Goal: Complete application form: Fill out and submit a form for a specific purpose

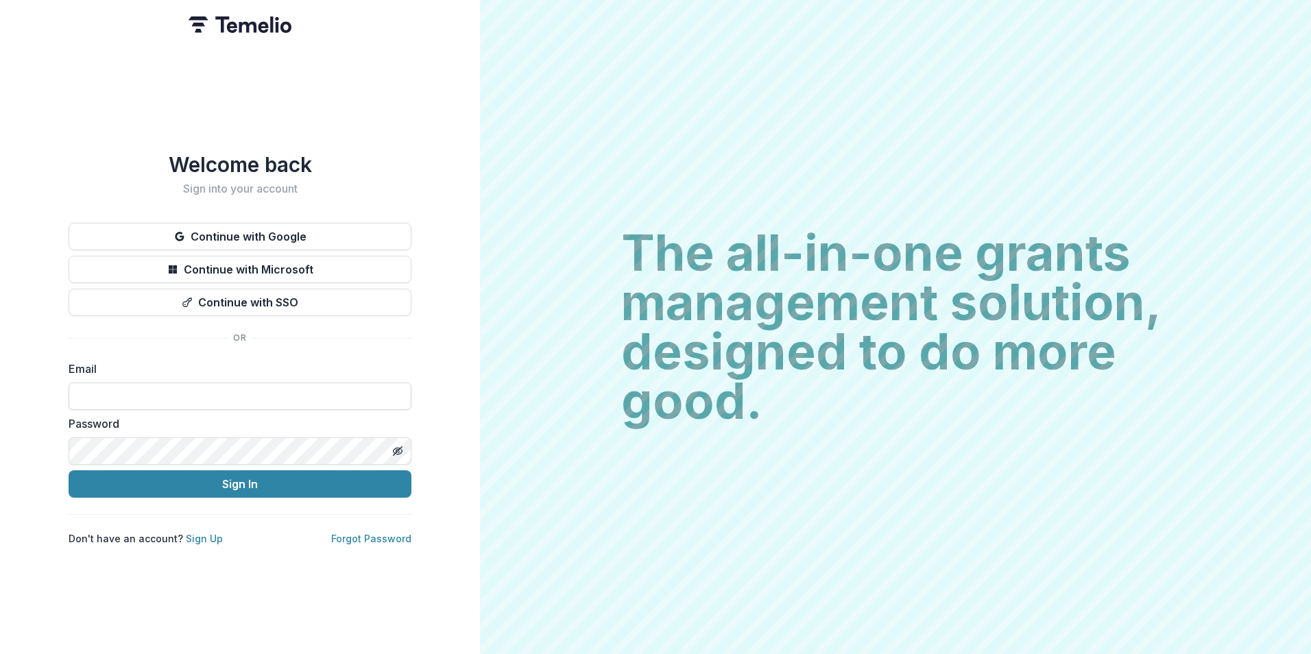
click at [236, 393] on input at bounding box center [240, 396] width 343 height 27
click at [0, 653] on com-1password-button at bounding box center [0, 654] width 0 height 0
type input "**********"
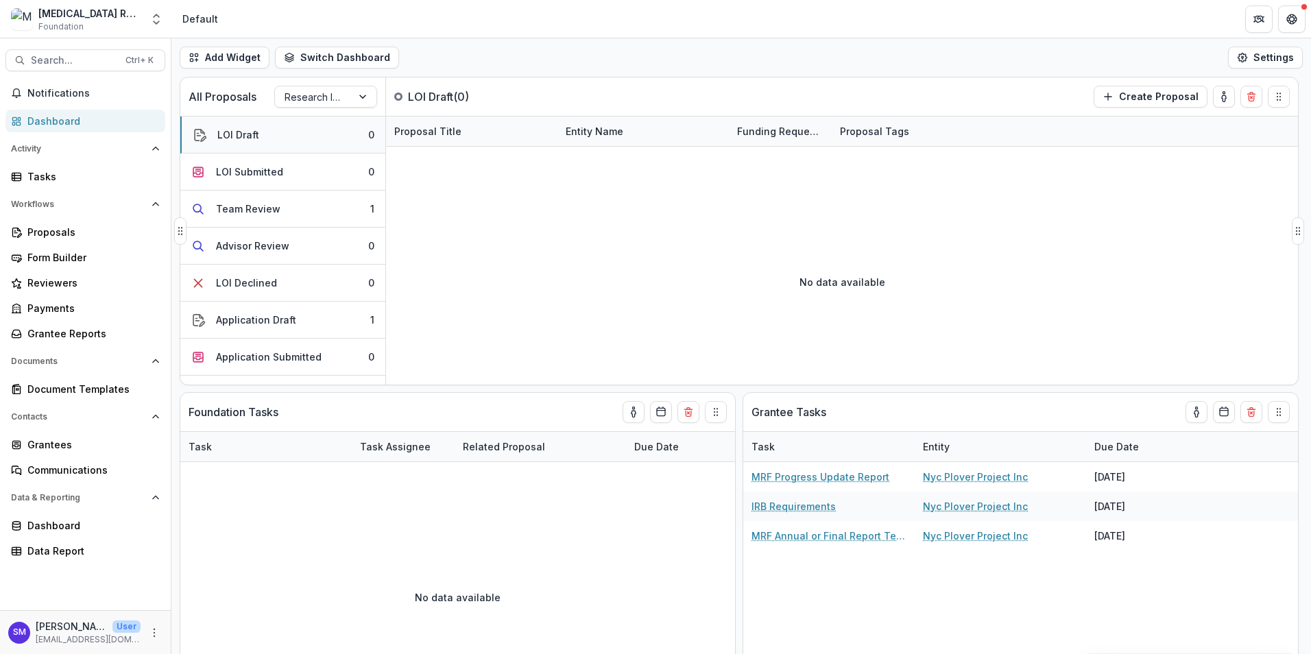
click at [261, 134] on button "LOI Draft 0" at bounding box center [282, 135] width 205 height 37
click at [258, 167] on div "LOI Submitted" at bounding box center [249, 172] width 67 height 14
click at [263, 136] on button "LOI Draft 0" at bounding box center [282, 135] width 205 height 37
click at [277, 322] on div "Application Draft" at bounding box center [256, 320] width 80 height 14
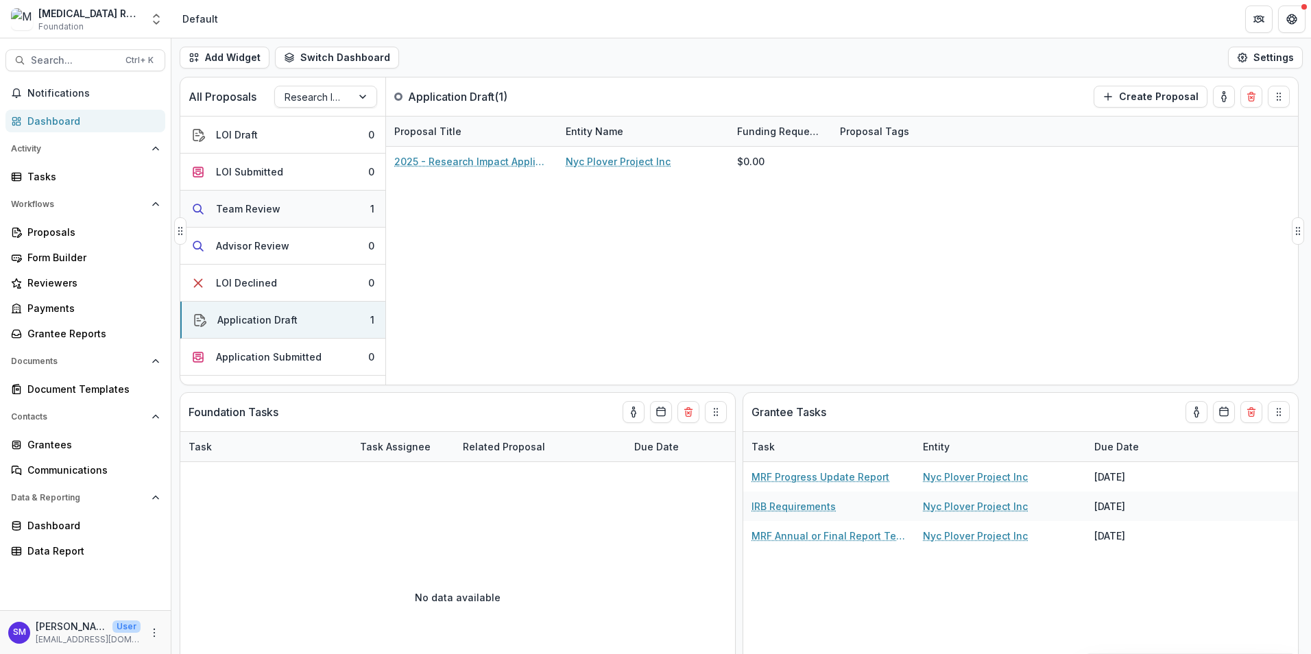
click at [267, 205] on div "Team Review" at bounding box center [248, 209] width 64 height 14
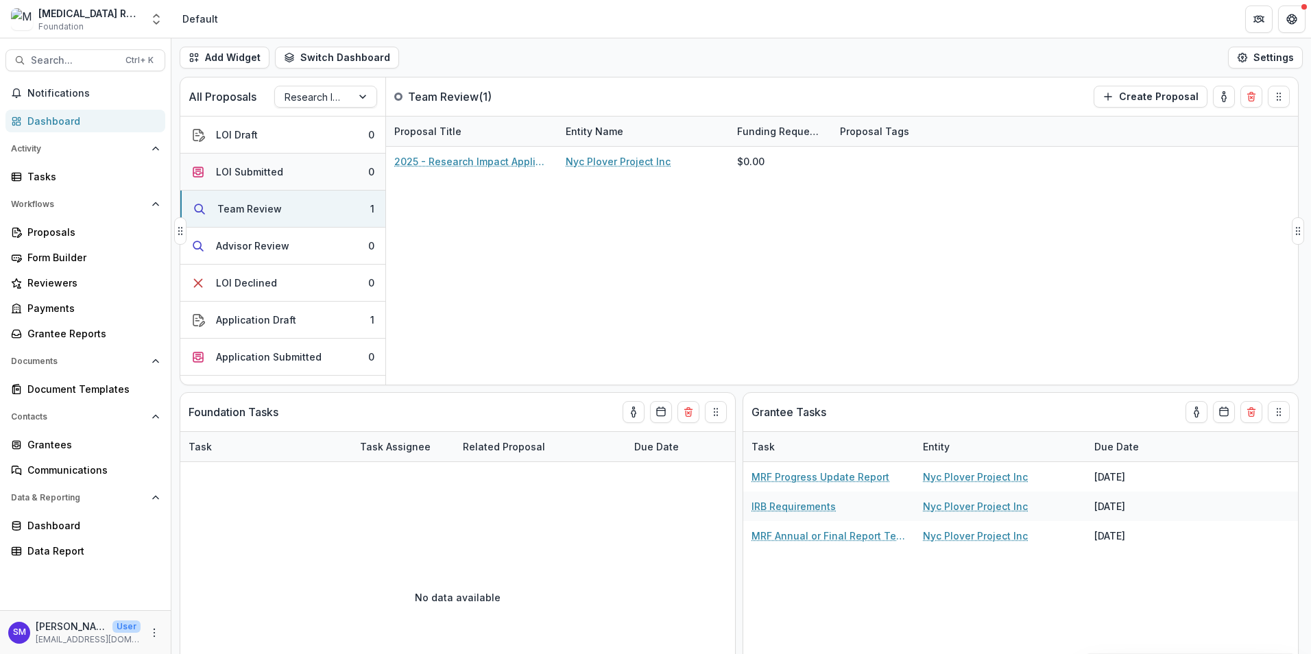
click at [274, 172] on div "LOI Submitted" at bounding box center [249, 172] width 67 height 14
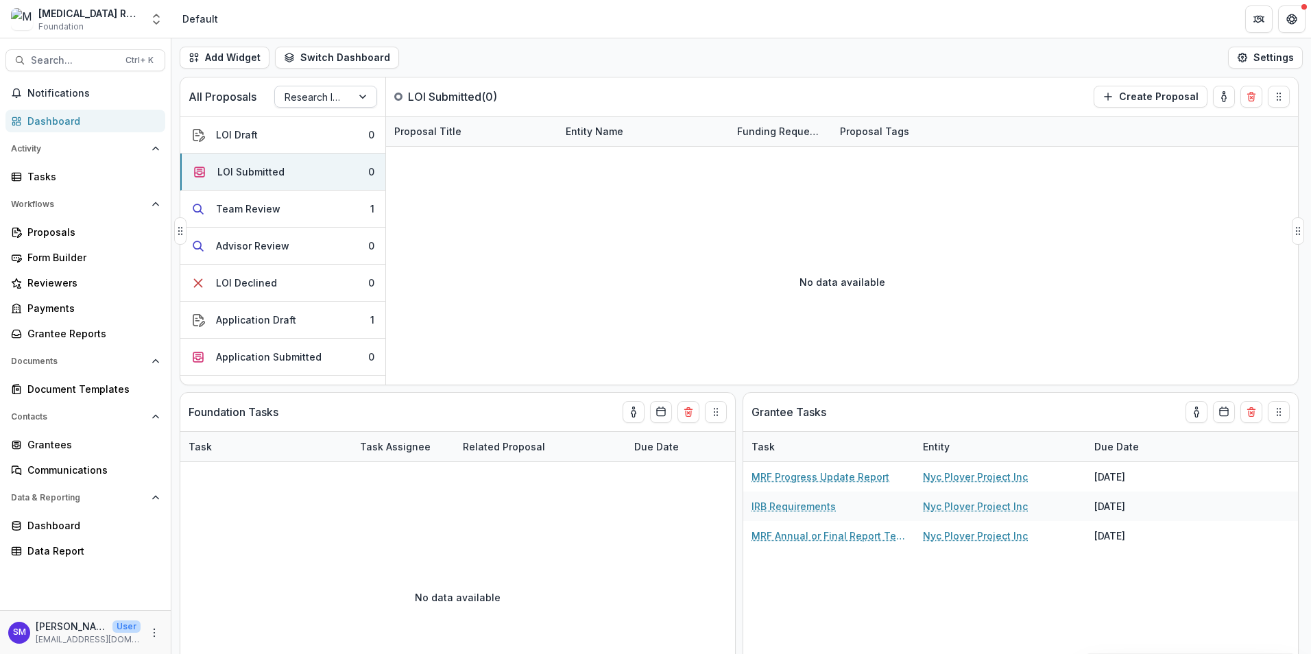
click at [318, 93] on div at bounding box center [314, 96] width 58 height 17
click at [93, 235] on div "Proposals" at bounding box center [90, 232] width 127 height 14
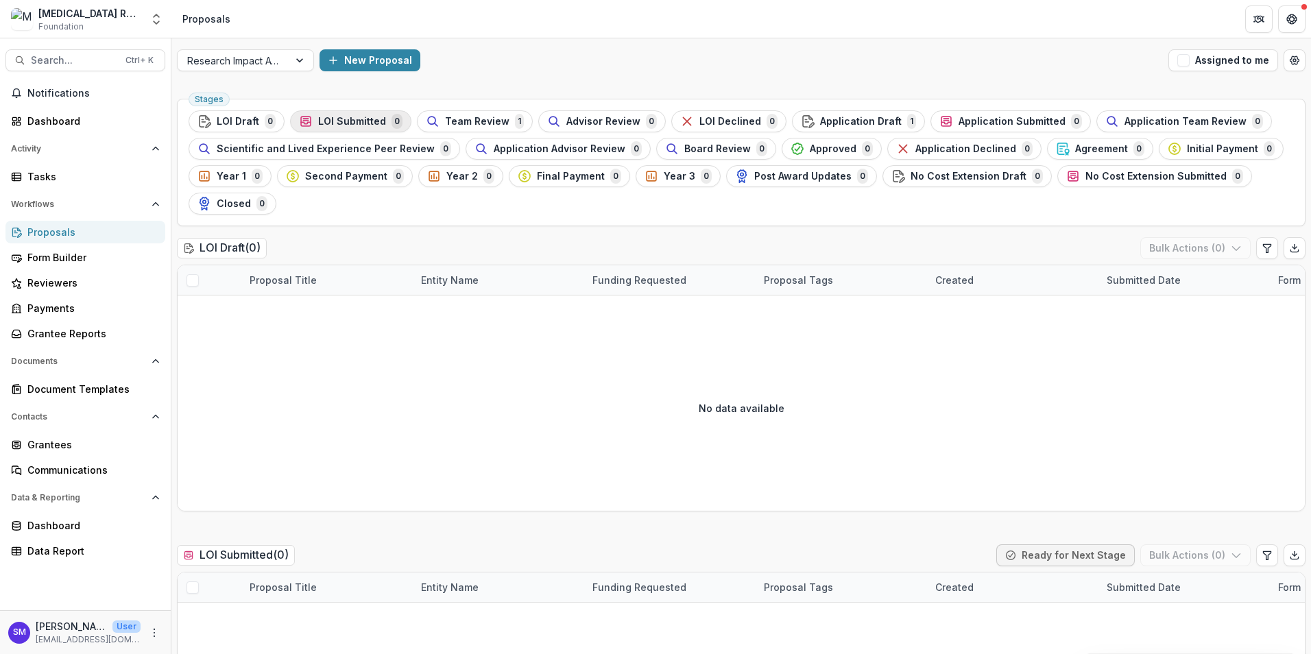
click at [348, 128] on div "LOI Submitted 0" at bounding box center [351, 121] width 104 height 15
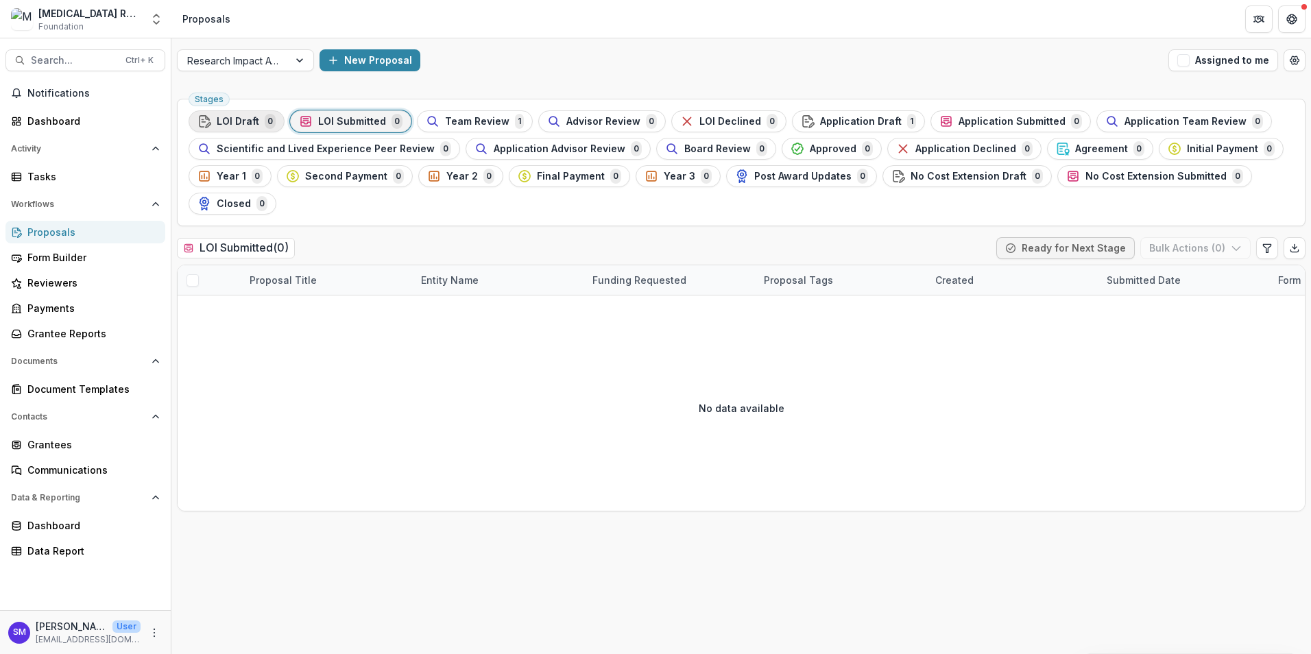
click at [247, 127] on span "LOI Draft" at bounding box center [238, 122] width 43 height 12
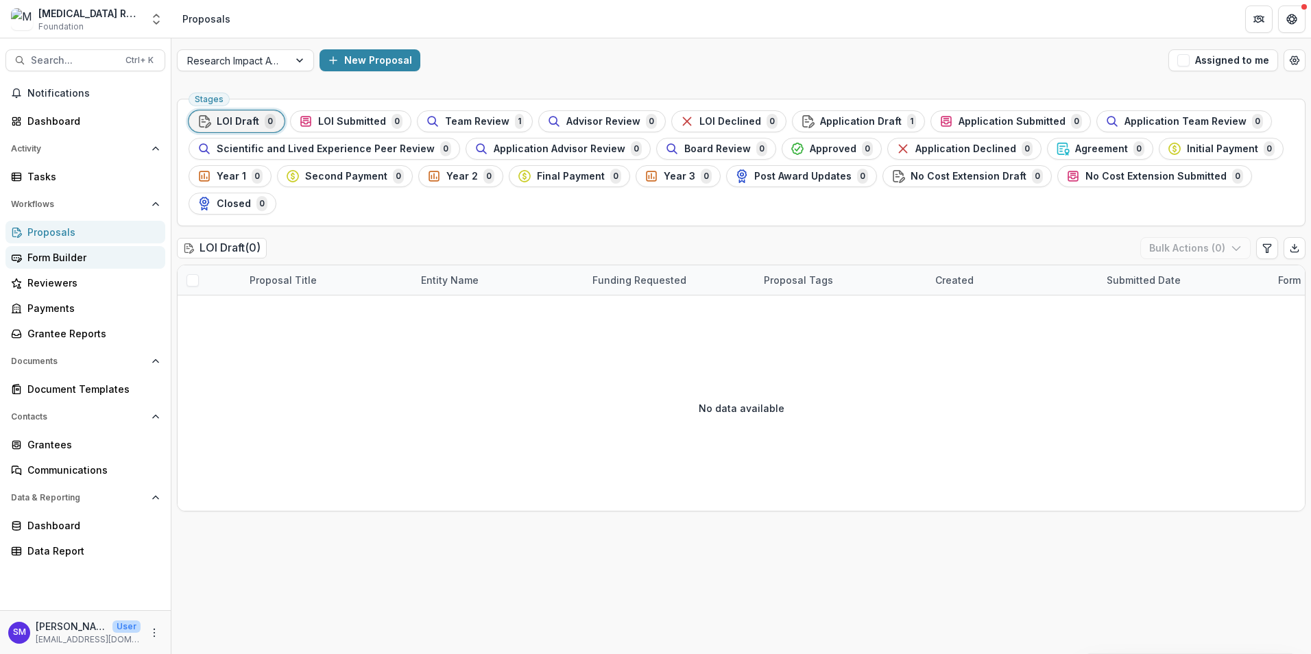
click at [98, 257] on div "Form Builder" at bounding box center [90, 257] width 127 height 14
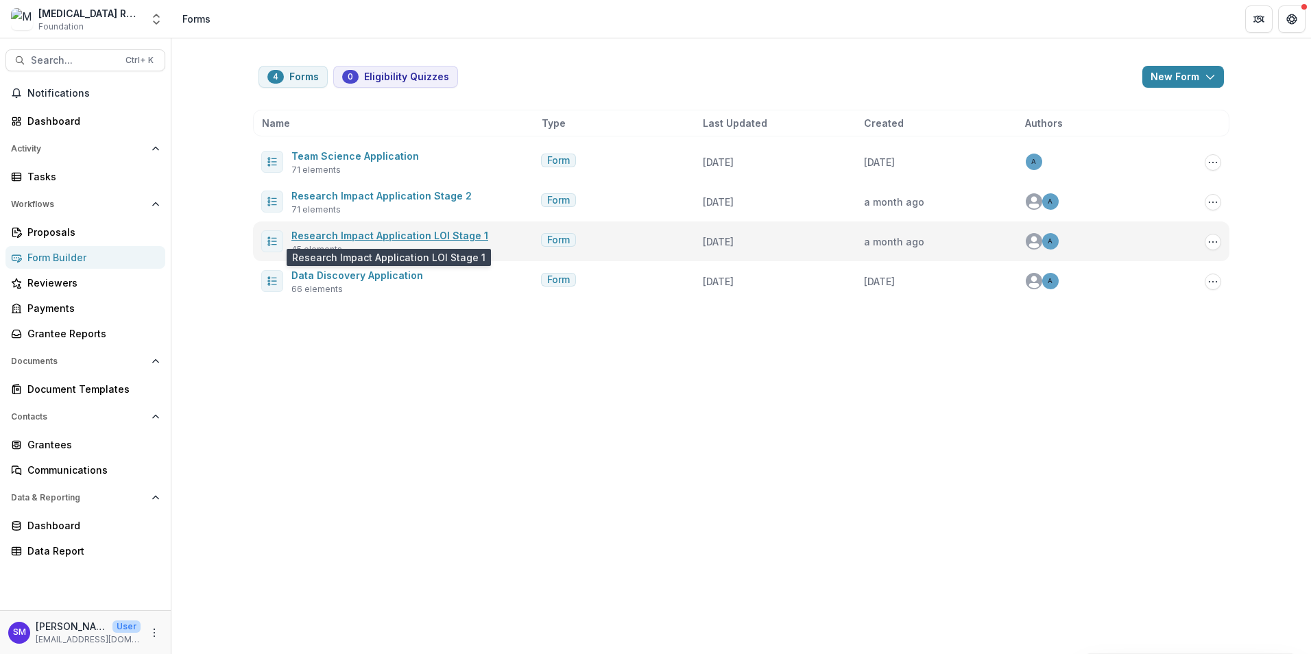
click at [414, 237] on link "Research Impact Application LOI Stage 1" at bounding box center [389, 236] width 197 height 12
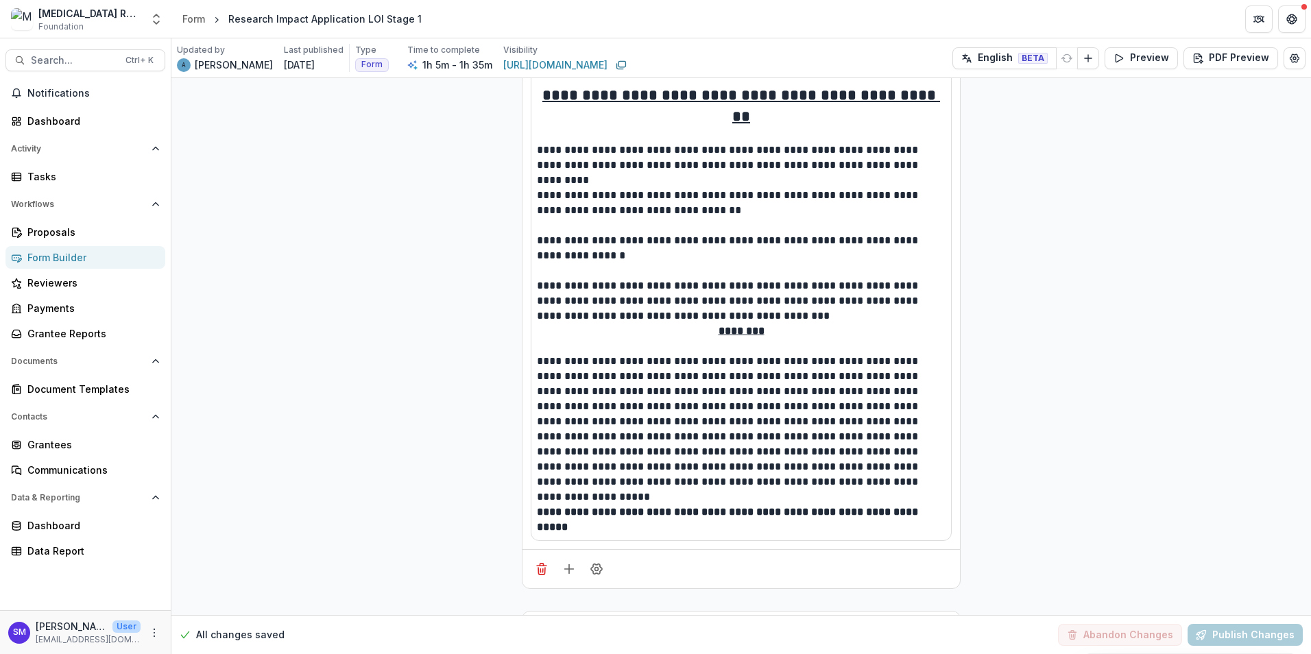
scroll to position [137, 0]
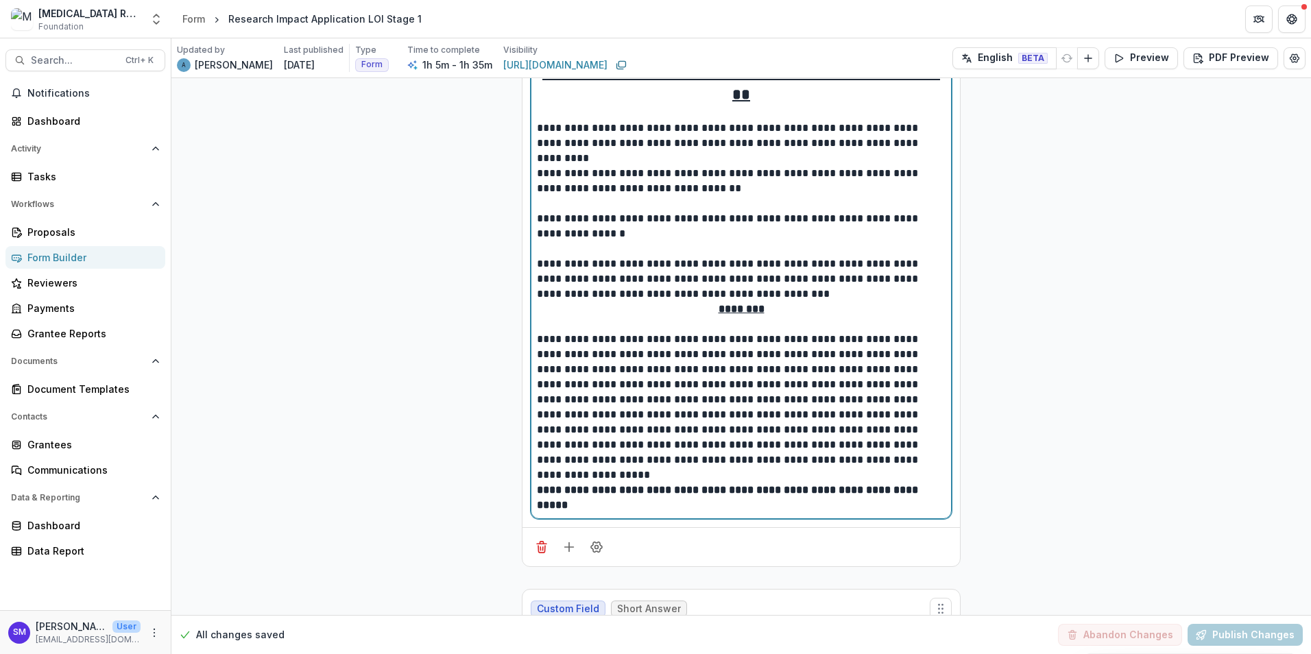
click at [775, 489] on div "**********" at bounding box center [741, 271] width 409 height 484
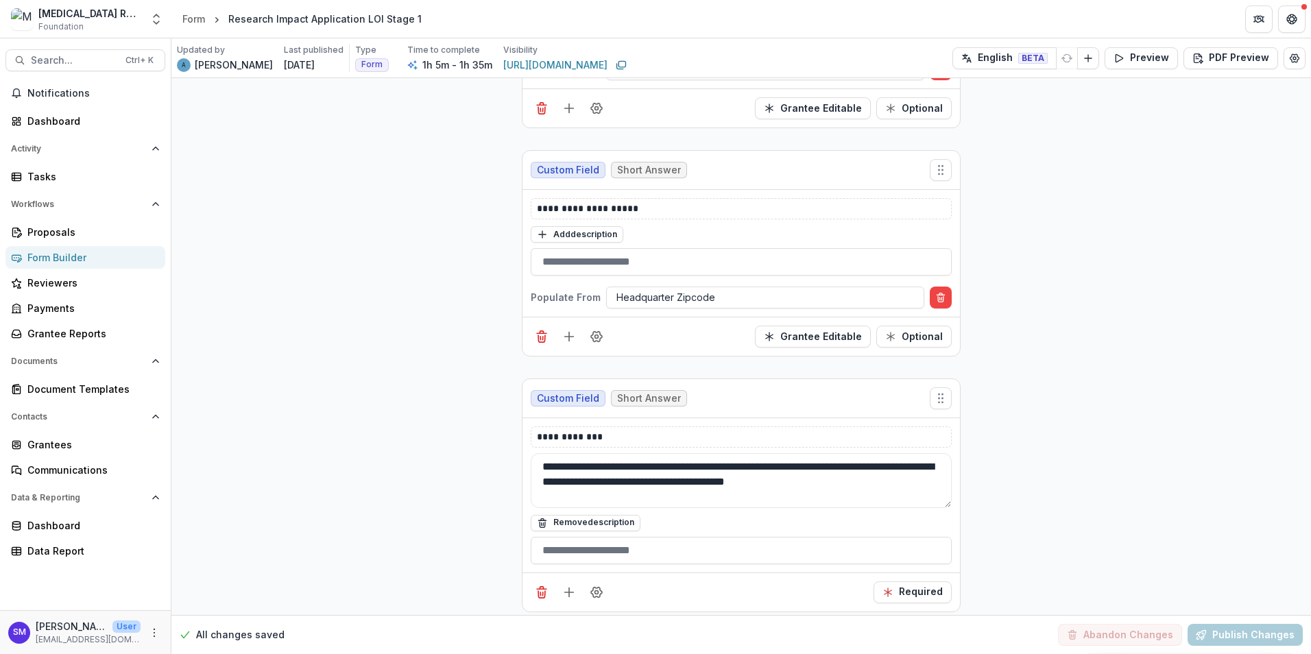
scroll to position [2663, 0]
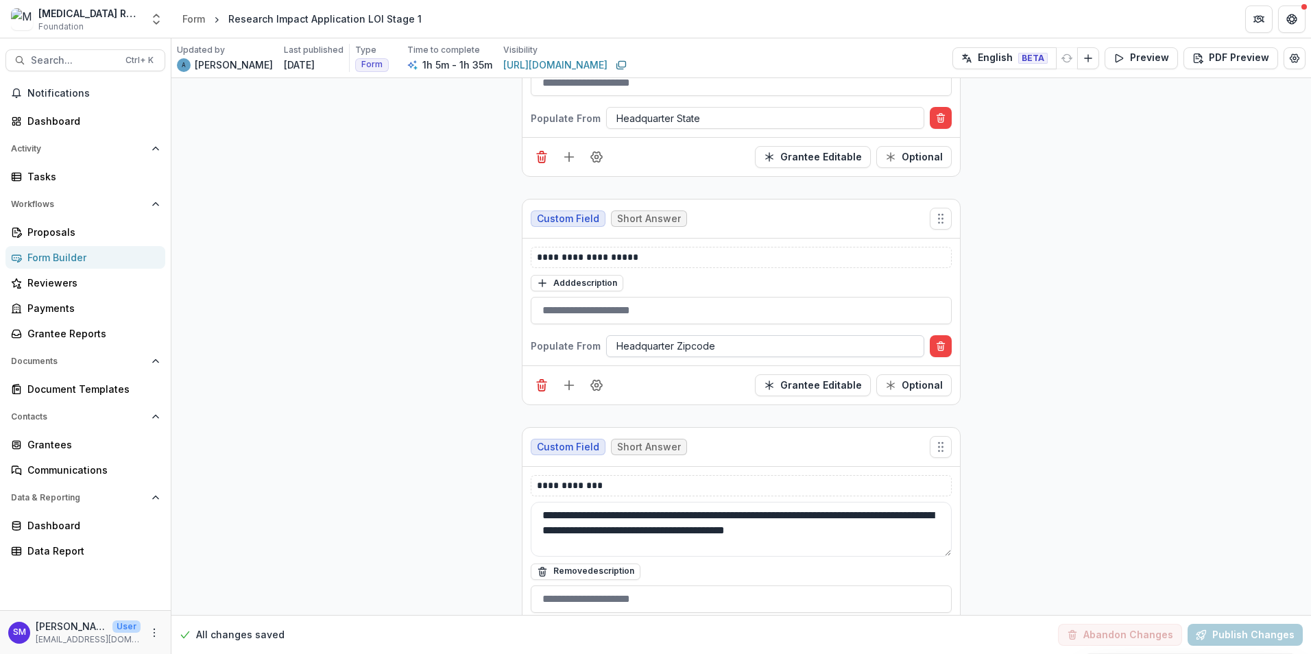
click at [663, 337] on div at bounding box center [765, 345] width 298 height 17
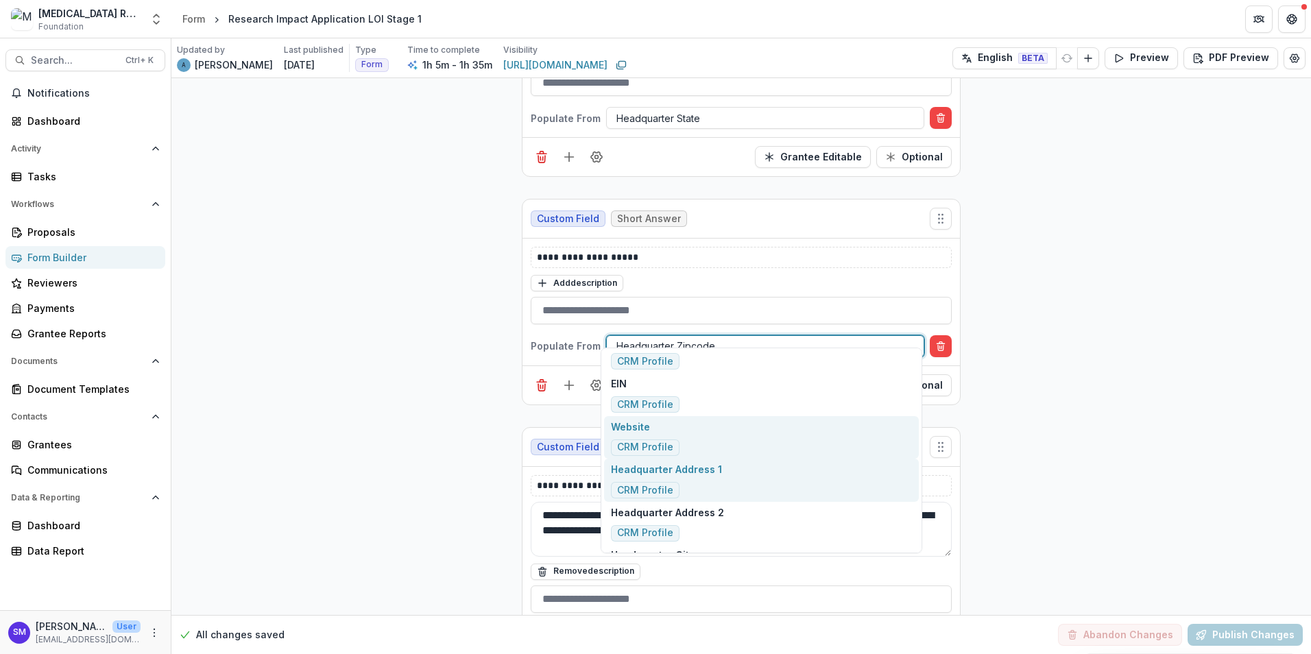
scroll to position [891, 0]
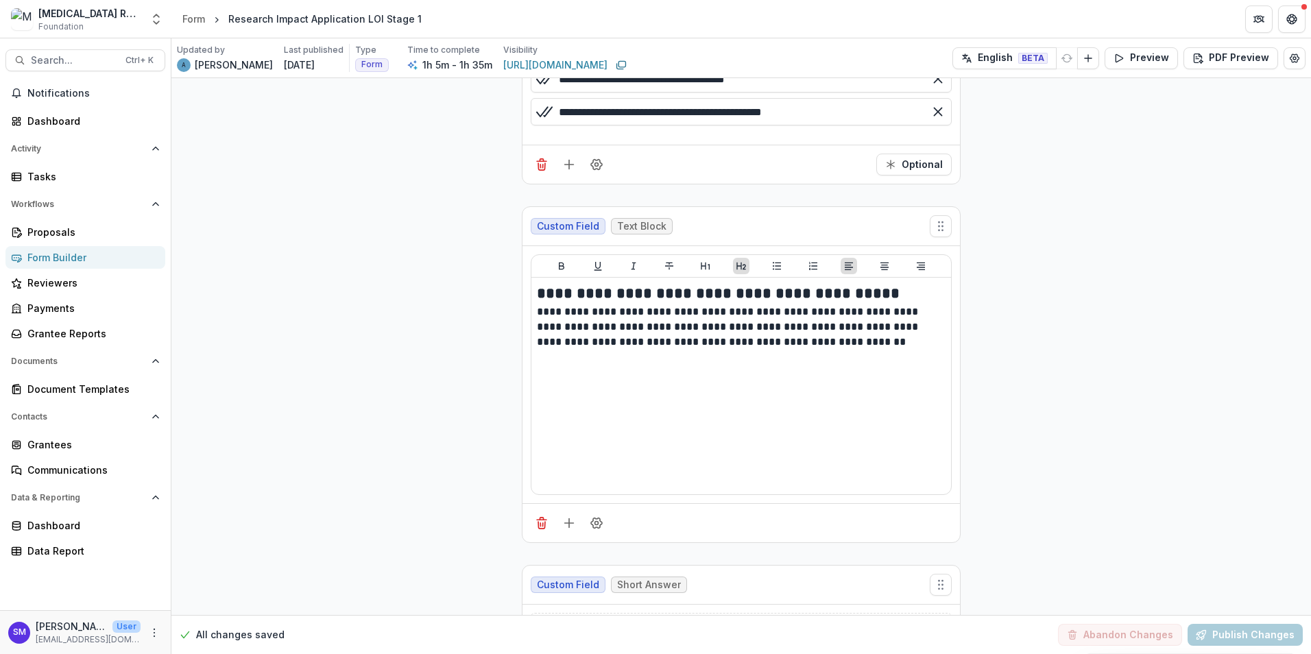
scroll to position [4377, 0]
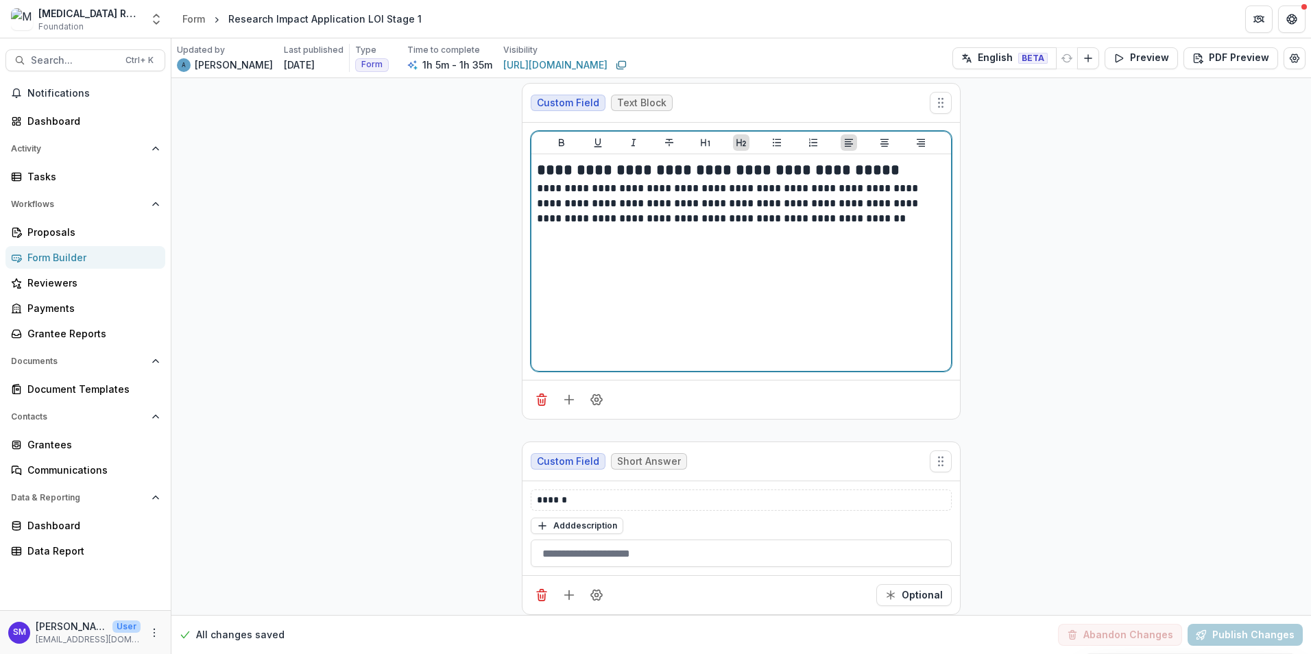
click at [751, 241] on div "**********" at bounding box center [741, 263] width 409 height 206
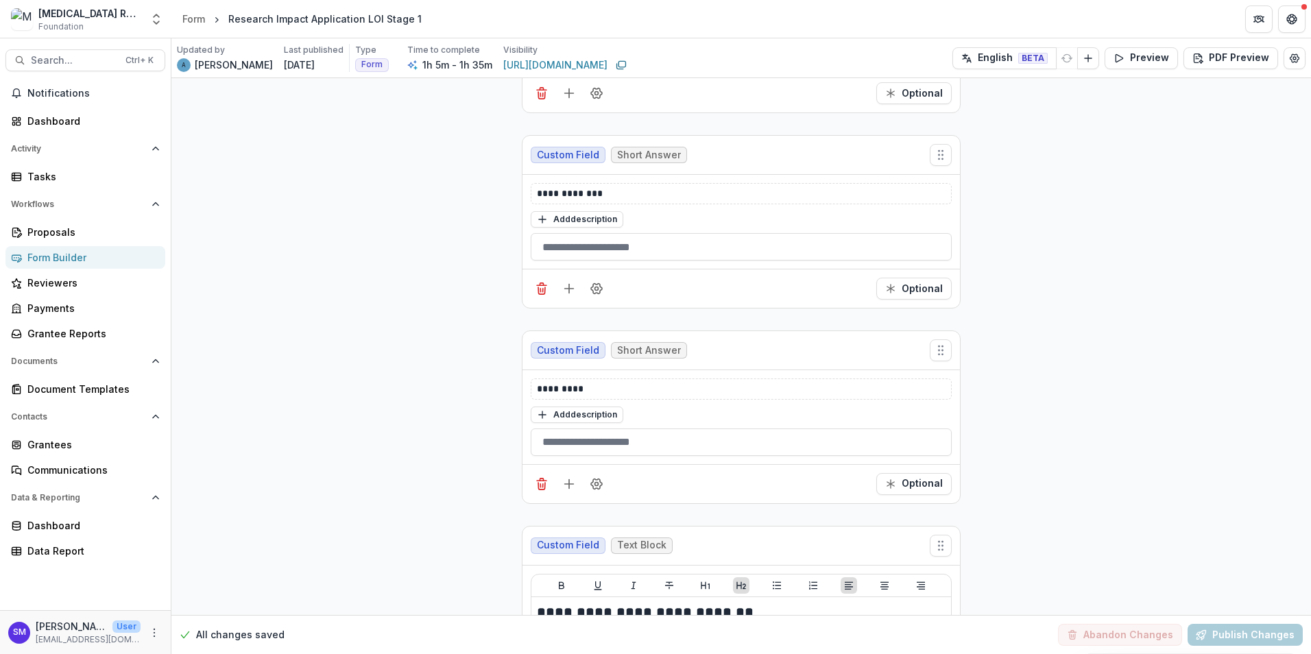
scroll to position [6709, 0]
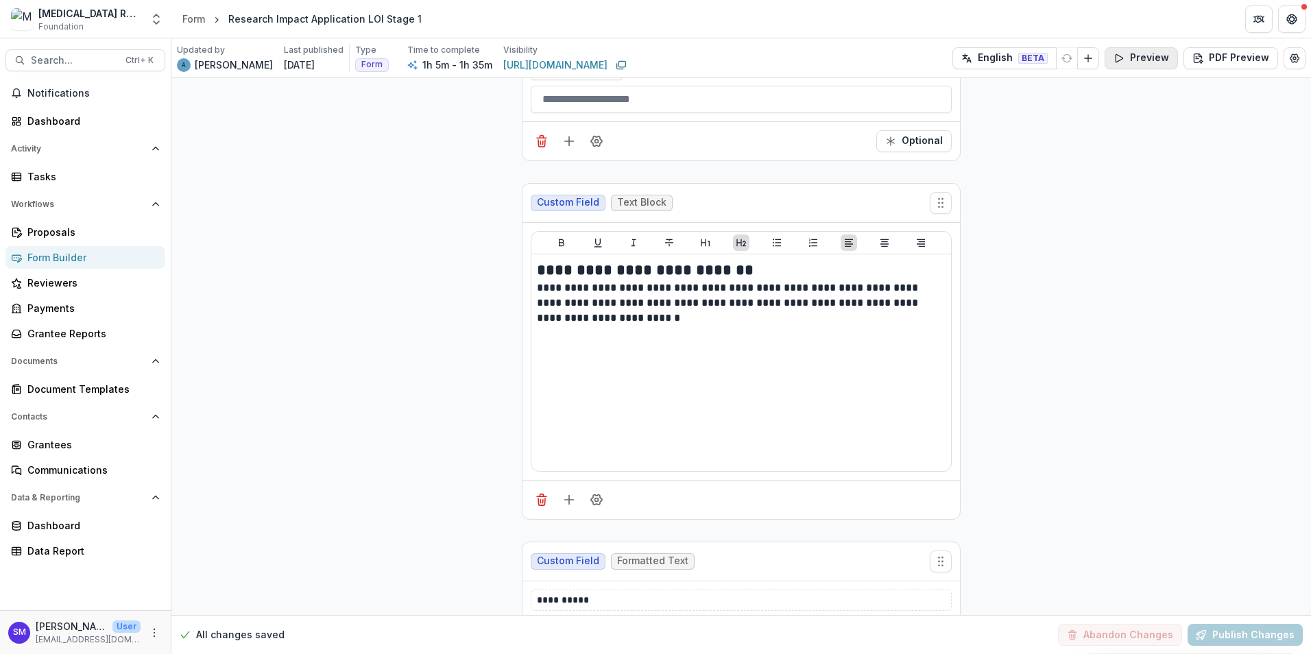
click at [1144, 55] on button "Preview" at bounding box center [1141, 58] width 73 height 22
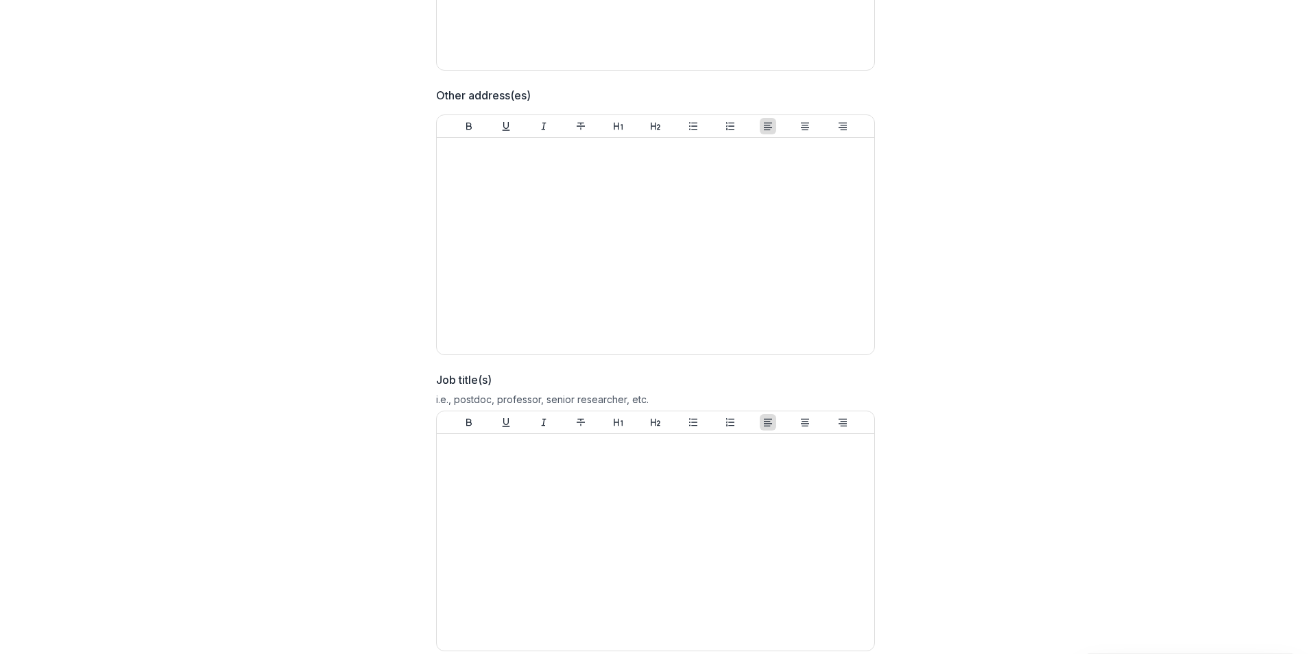
scroll to position [5555, 0]
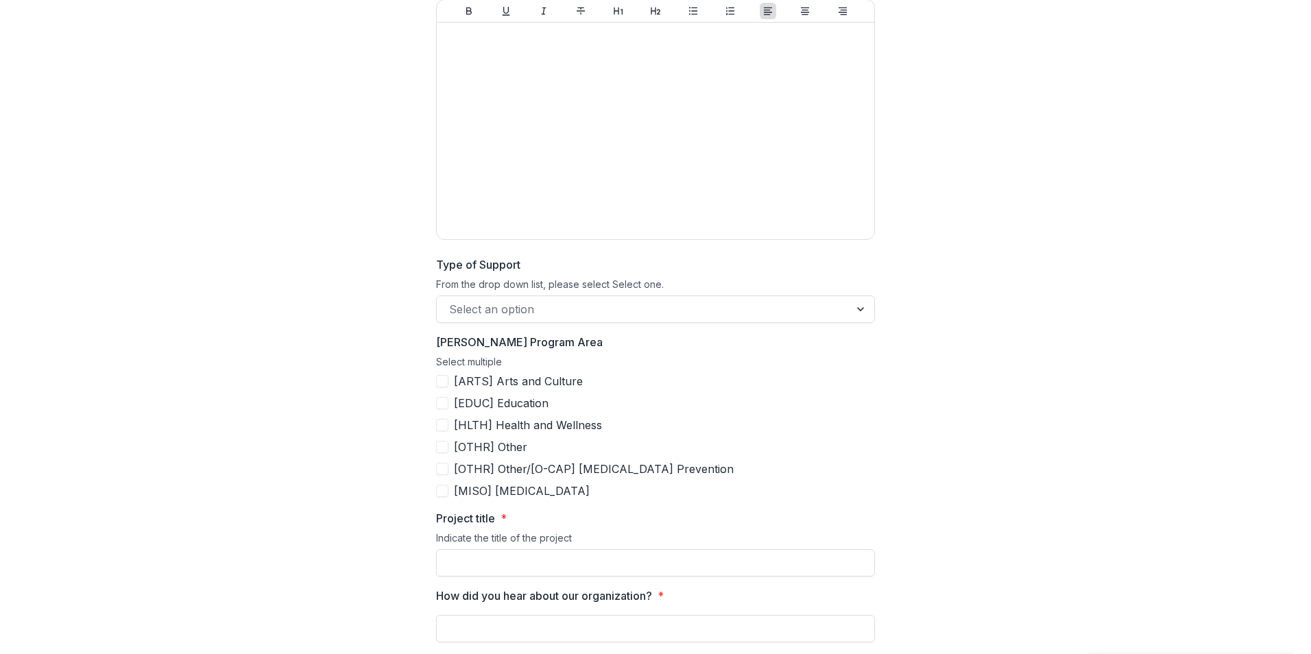
click at [854, 309] on div at bounding box center [862, 309] width 25 height 26
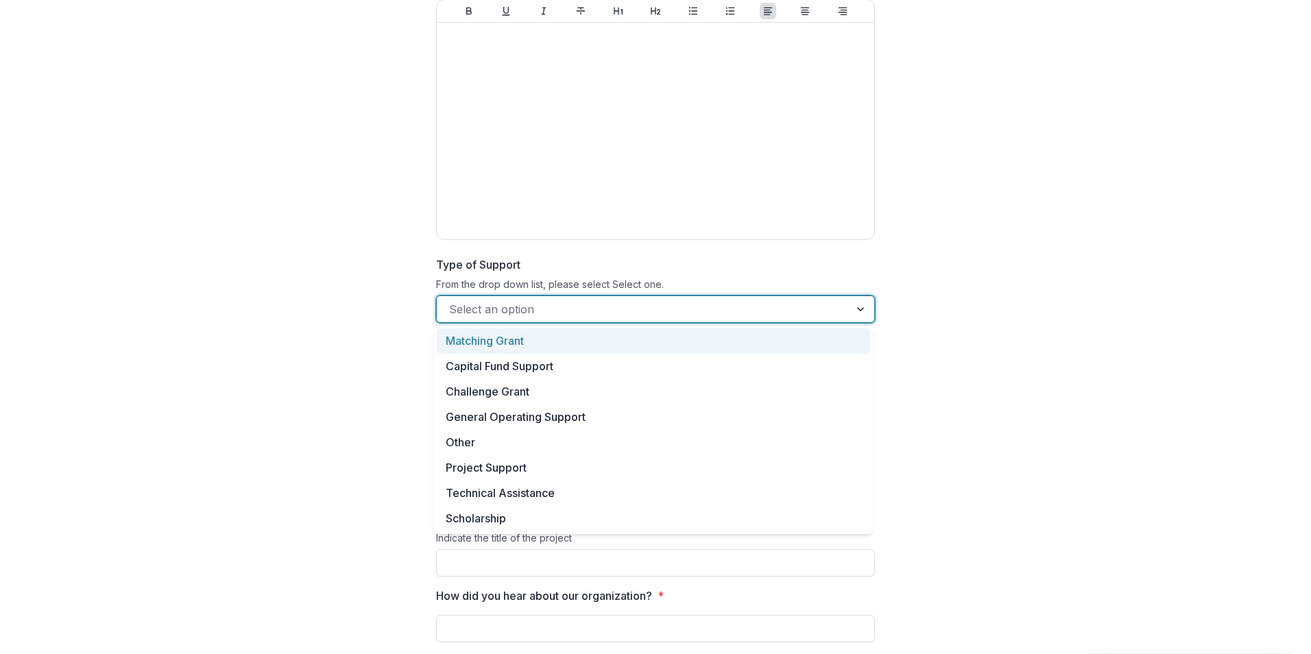
click at [854, 309] on div at bounding box center [862, 309] width 25 height 26
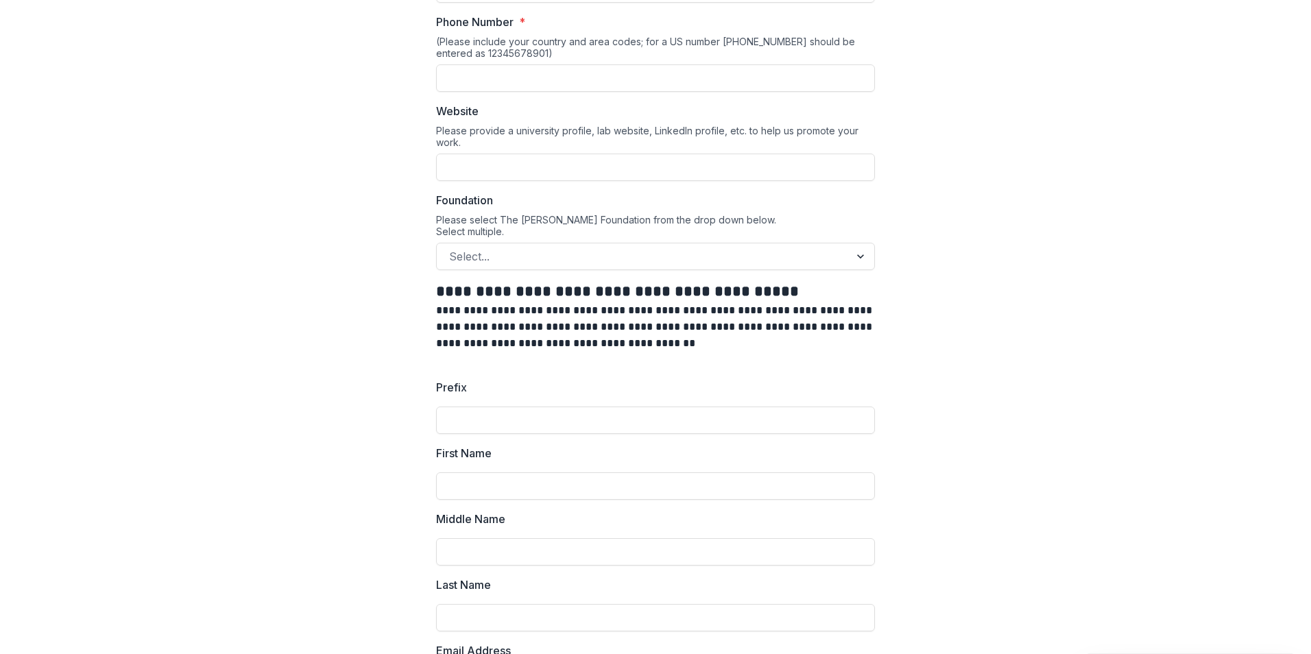
scroll to position [1166, 0]
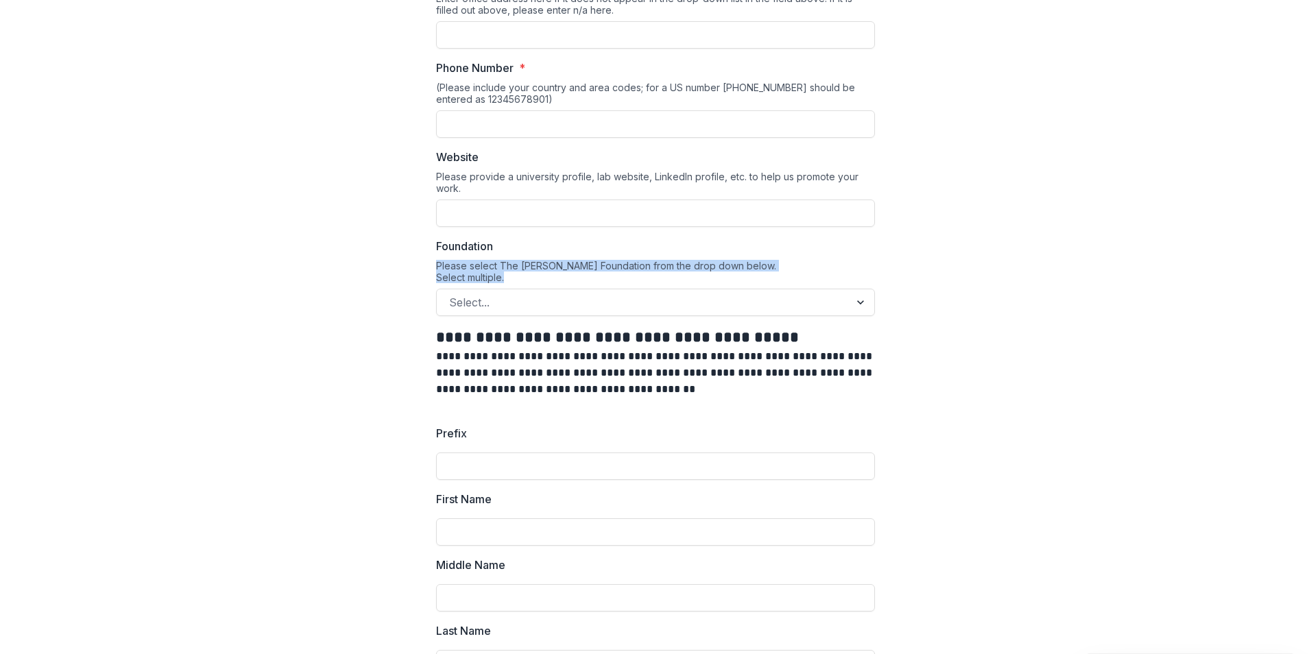
drag, startPoint x: 515, startPoint y: 281, endPoint x: 389, endPoint y: 255, distance: 128.8
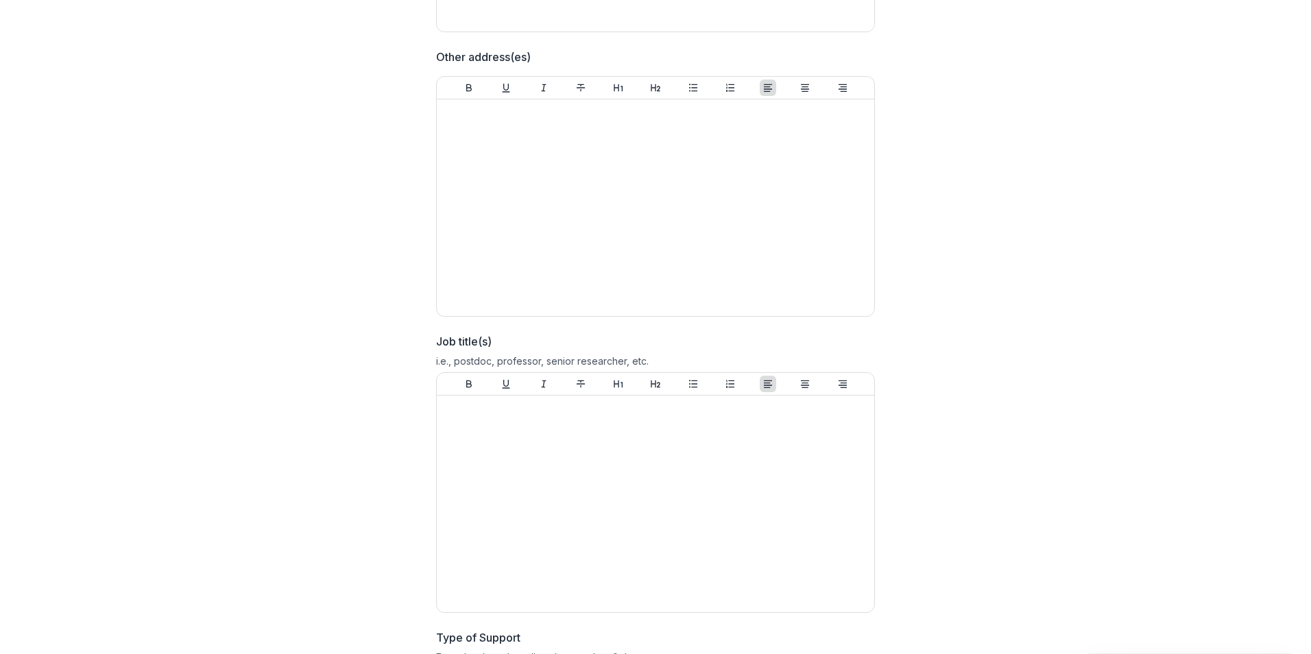
scroll to position [5897, 0]
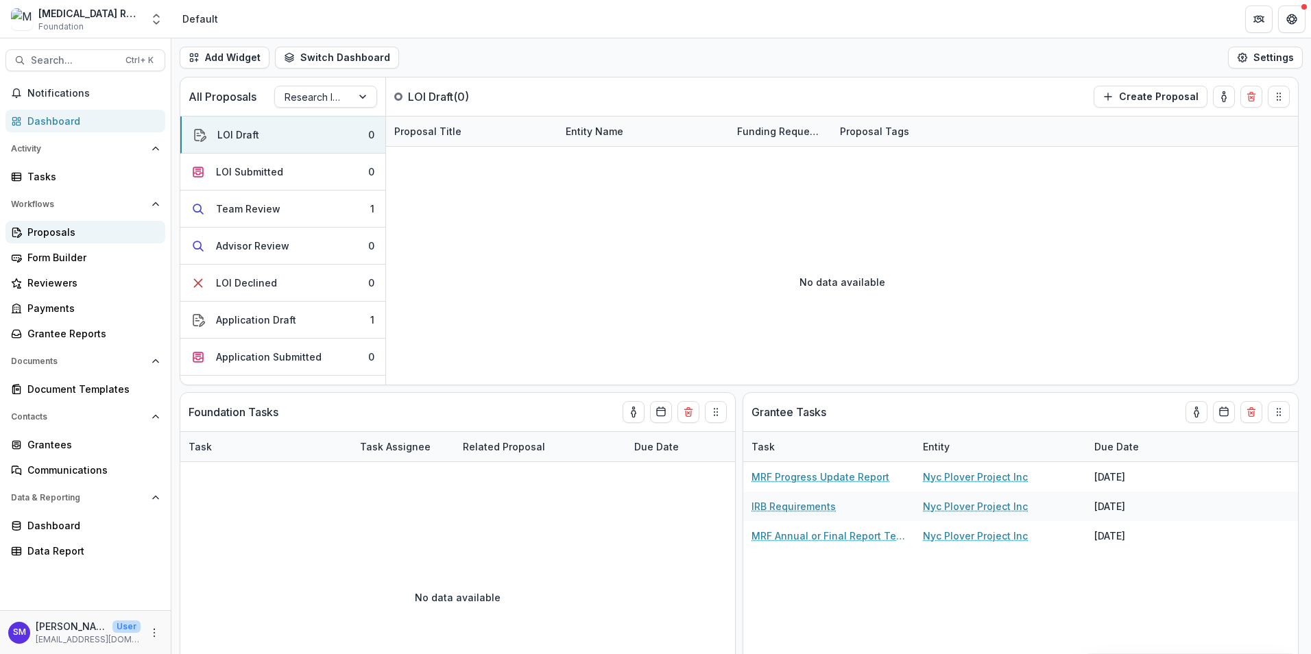
click at [109, 233] on div "Proposals" at bounding box center [90, 232] width 127 height 14
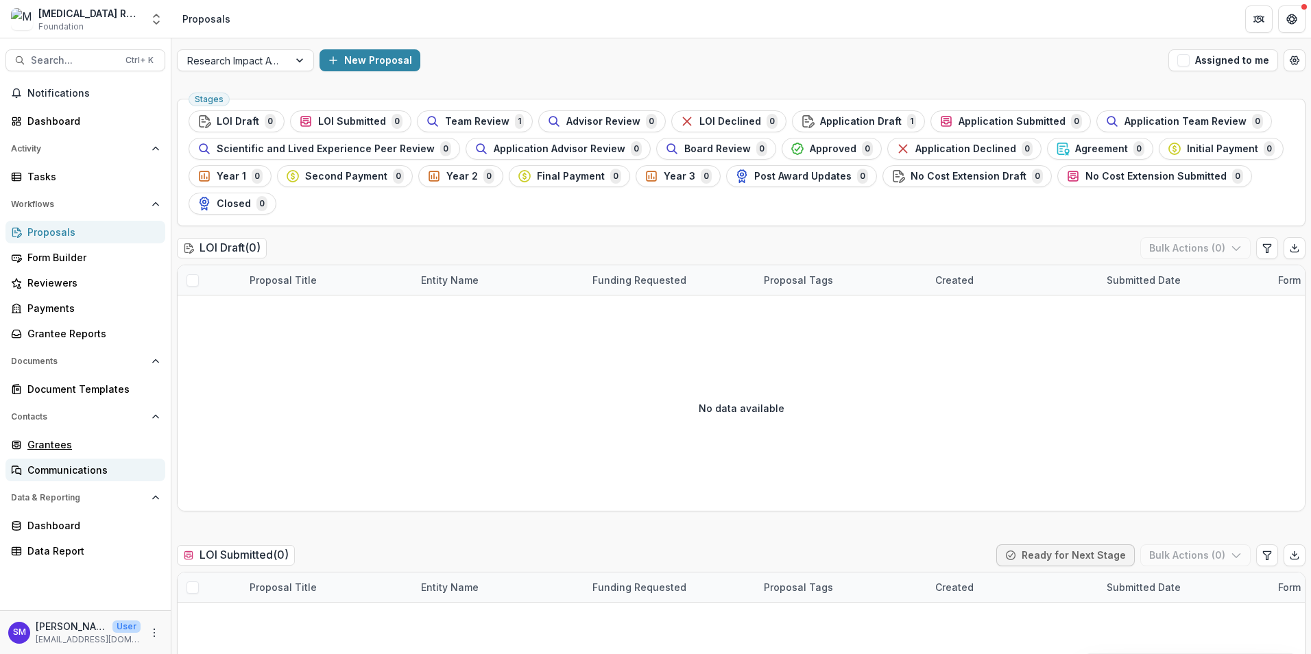
click at [77, 448] on div "Grantees" at bounding box center [90, 444] width 127 height 14
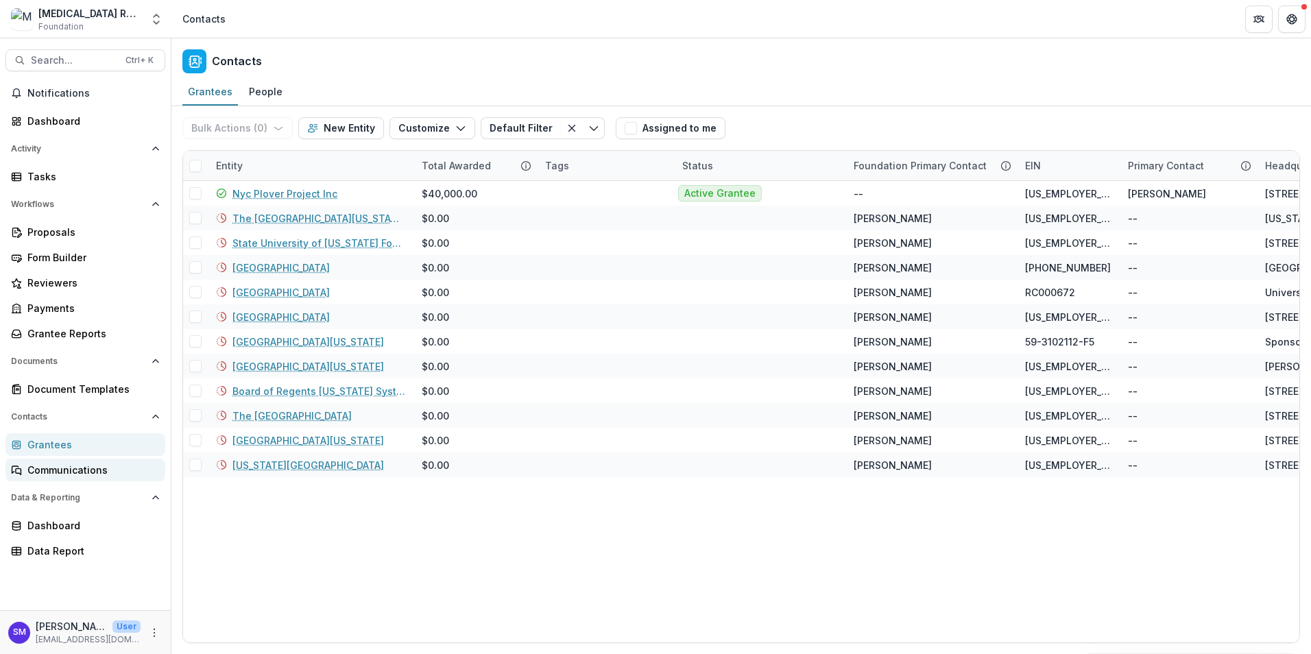
click at [92, 476] on div "Communications" at bounding box center [90, 470] width 127 height 14
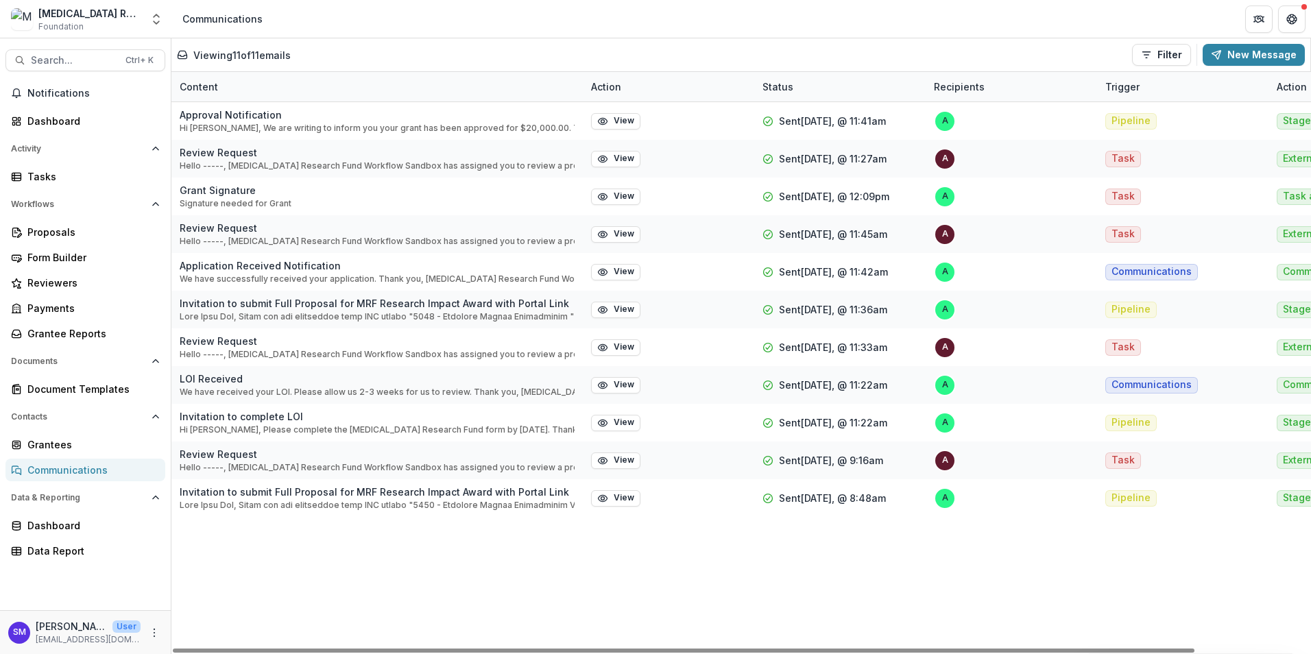
drag, startPoint x: 502, startPoint y: 649, endPoint x: 395, endPoint y: 625, distance: 109.6
click at [402, 649] on div at bounding box center [684, 651] width 1022 height 4
click at [58, 525] on div "Dashboard" at bounding box center [90, 525] width 127 height 14
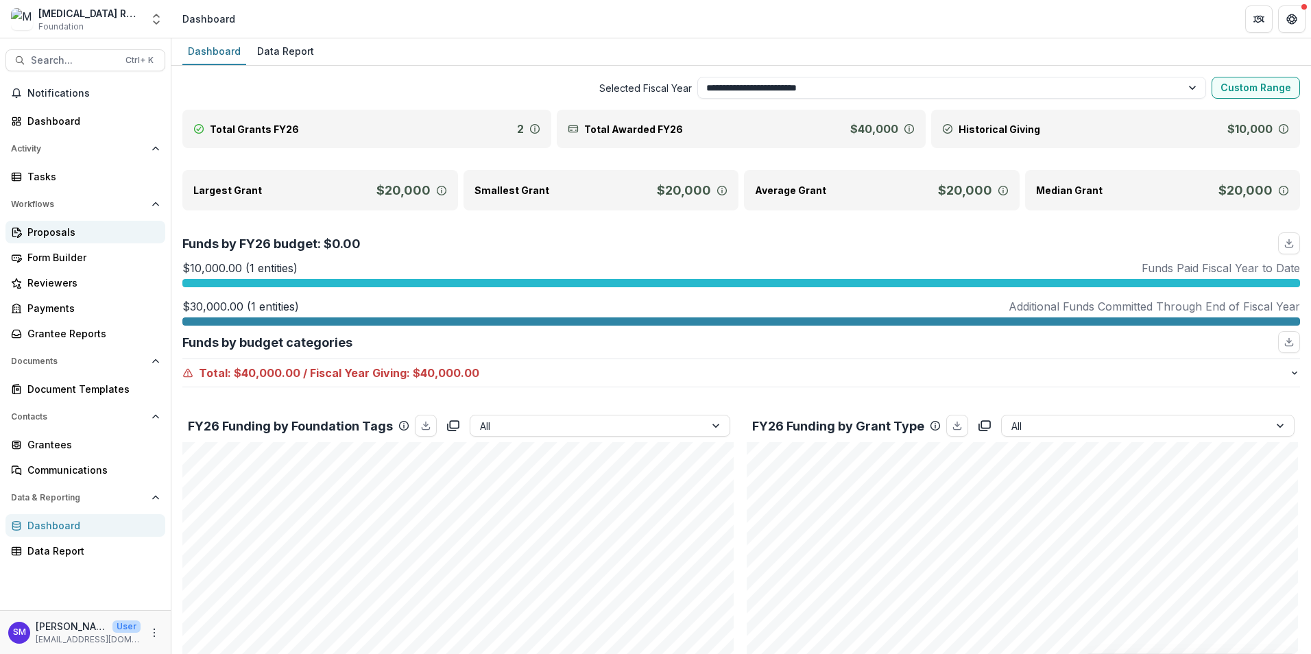
click at [60, 235] on div "Proposals" at bounding box center [90, 232] width 127 height 14
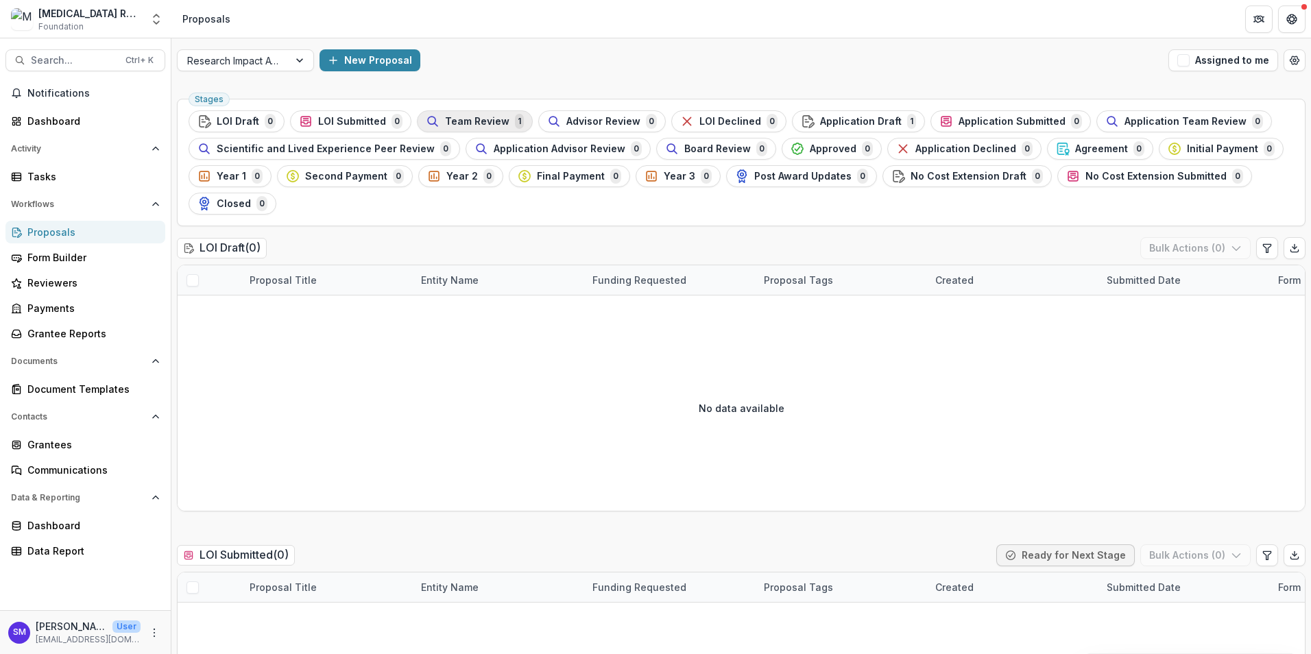
click at [463, 125] on span "Team Review" at bounding box center [477, 122] width 64 height 12
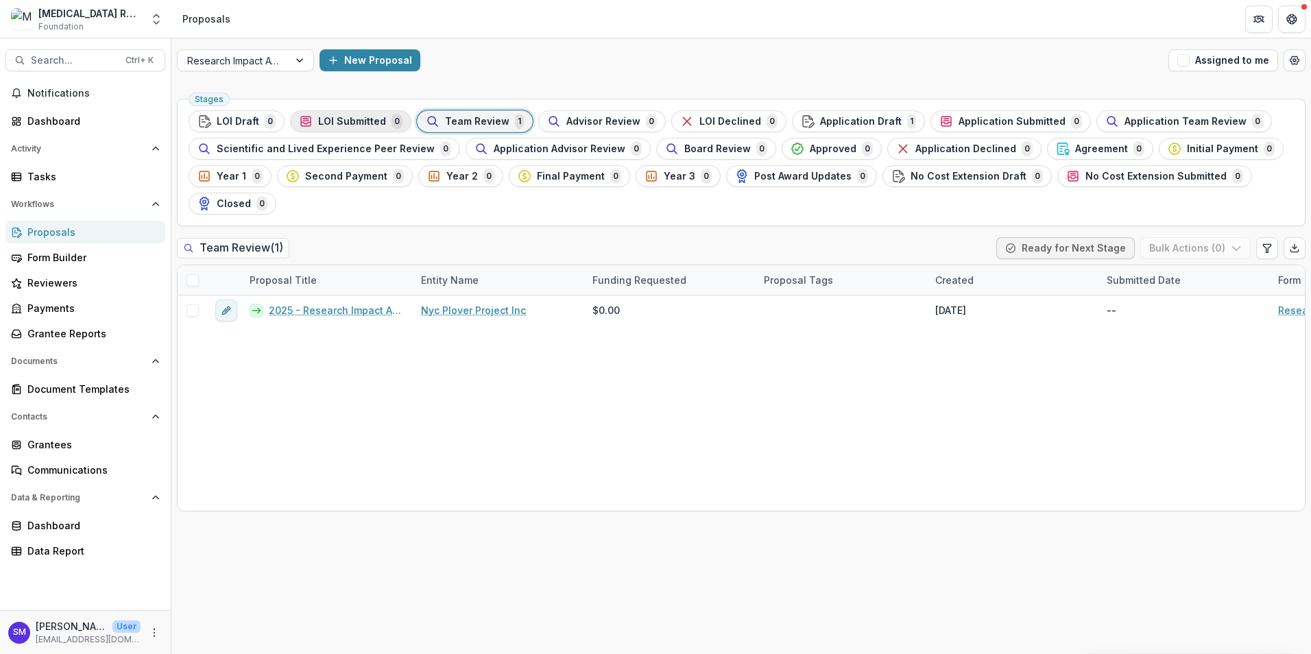
click at [357, 120] on span "LOI Submitted" at bounding box center [352, 122] width 68 height 12
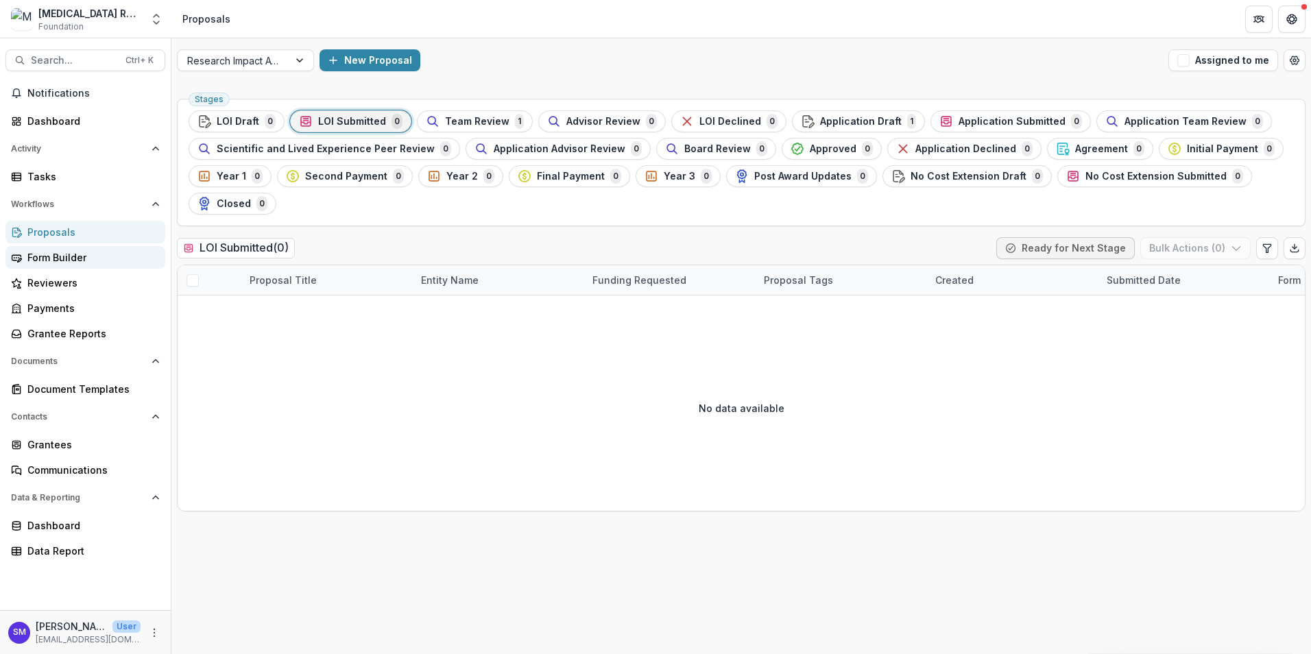
click at [45, 250] on div "Form Builder" at bounding box center [90, 257] width 127 height 14
